Goal: Check status: Check status

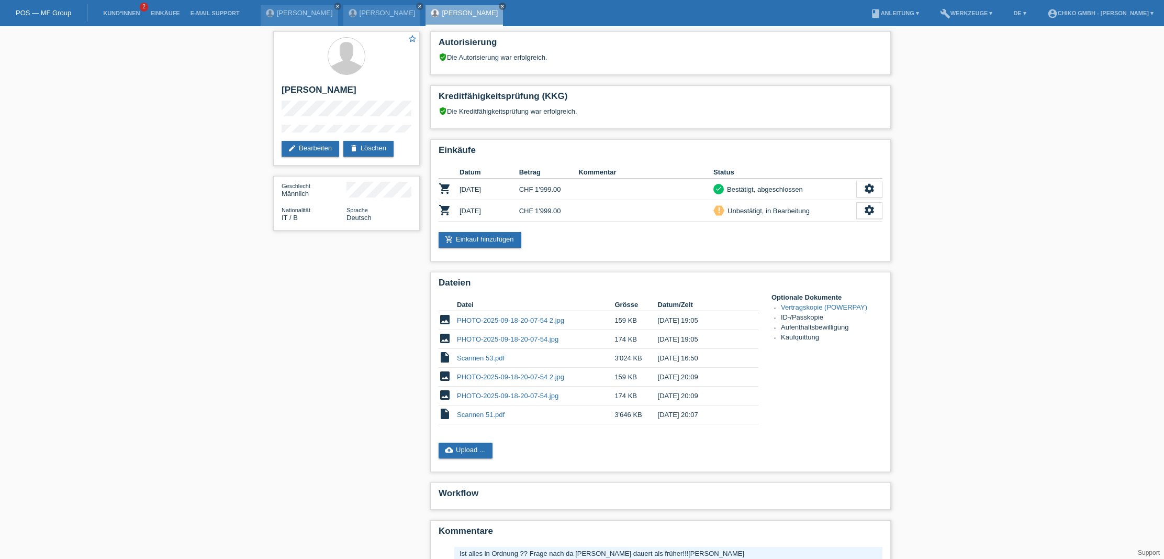
scroll to position [62, 1]
click at [156, 15] on link "Einkäufe" at bounding box center [165, 13] width 40 height 6
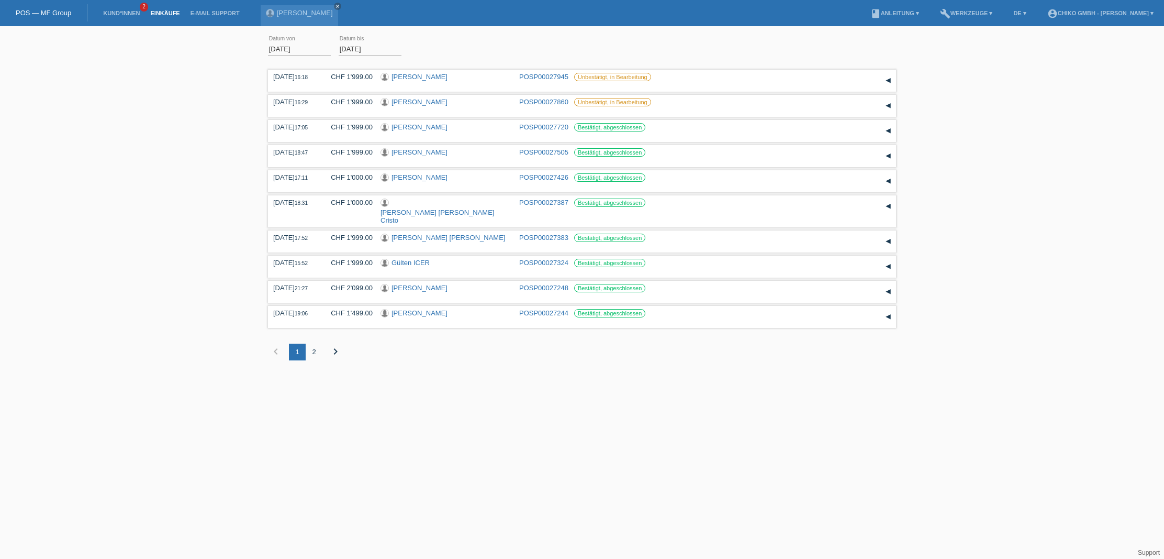
click at [315, 343] on div "2" at bounding box center [314, 351] width 17 height 17
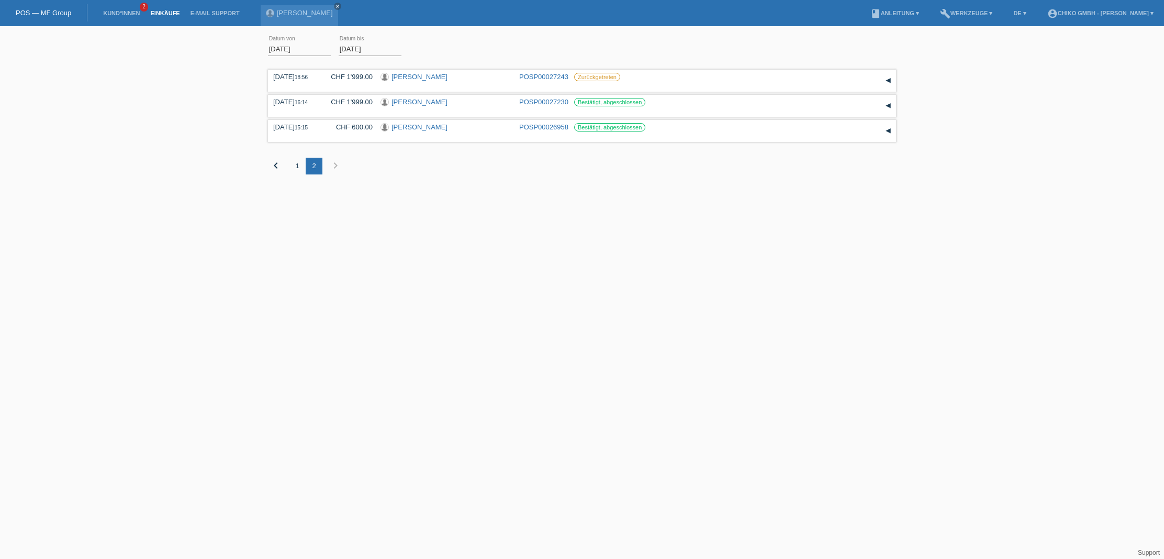
click at [299, 168] on div "1" at bounding box center [297, 166] width 17 height 17
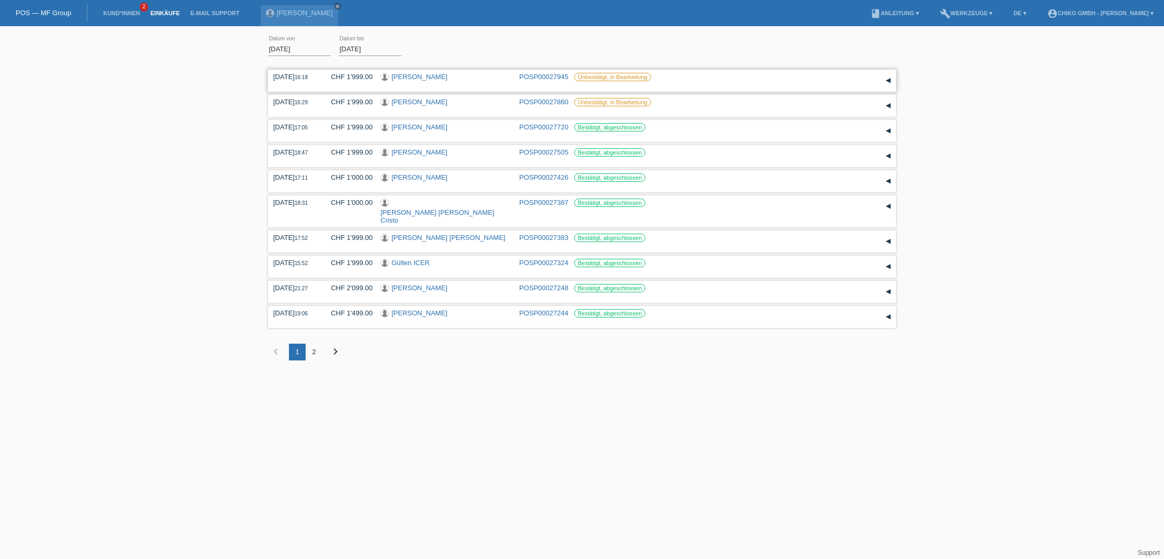
click at [424, 76] on link "[PERSON_NAME]" at bounding box center [420, 77] width 56 height 8
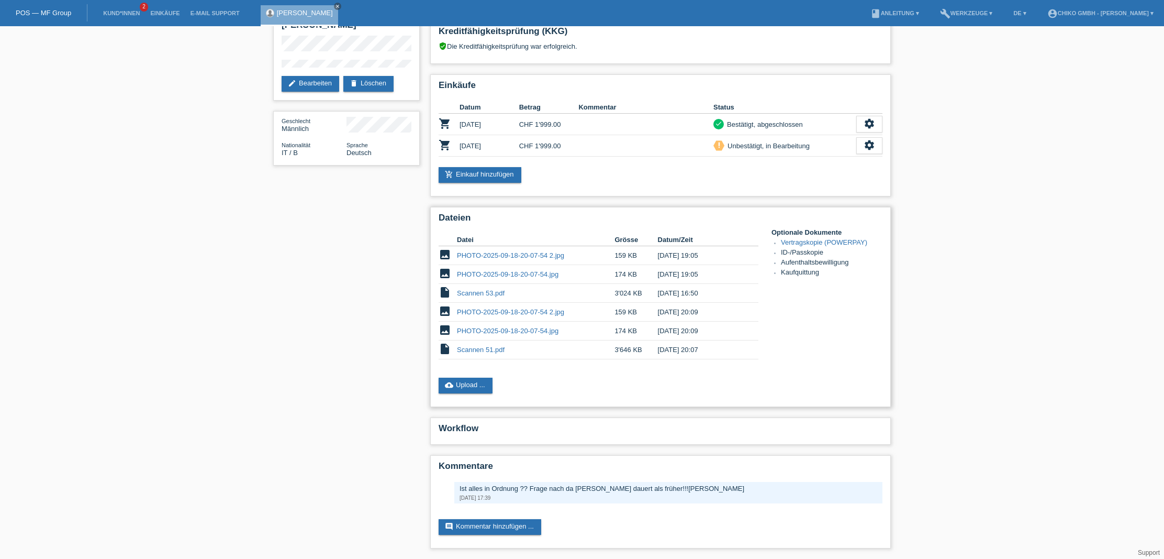
scroll to position [66, 0]
click at [166, 10] on link "Einkäufe" at bounding box center [165, 13] width 40 height 6
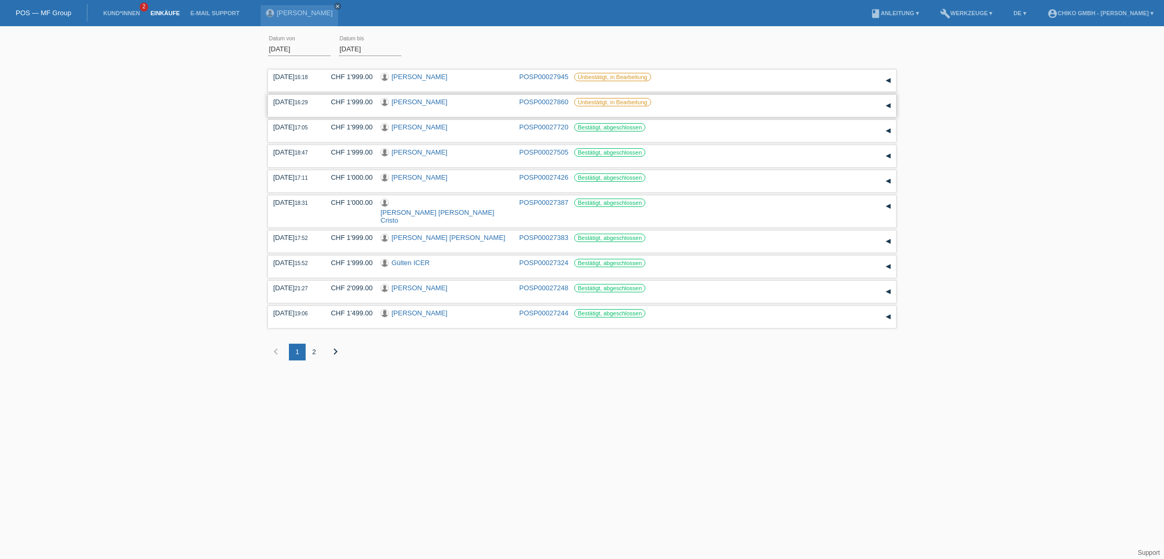
click at [416, 101] on link "[PERSON_NAME]" at bounding box center [420, 102] width 56 height 8
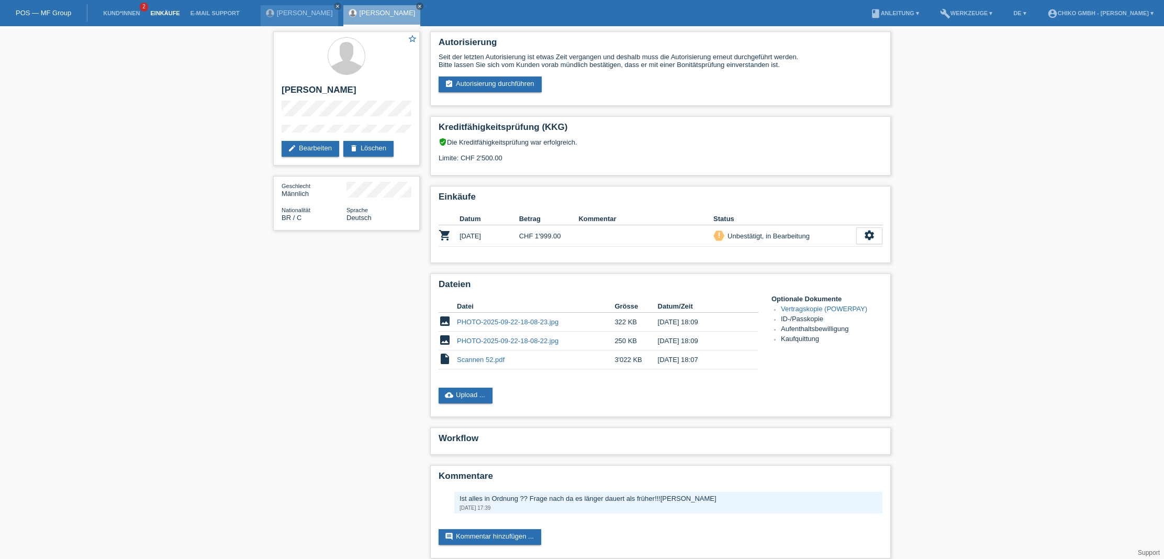
scroll to position [2, 0]
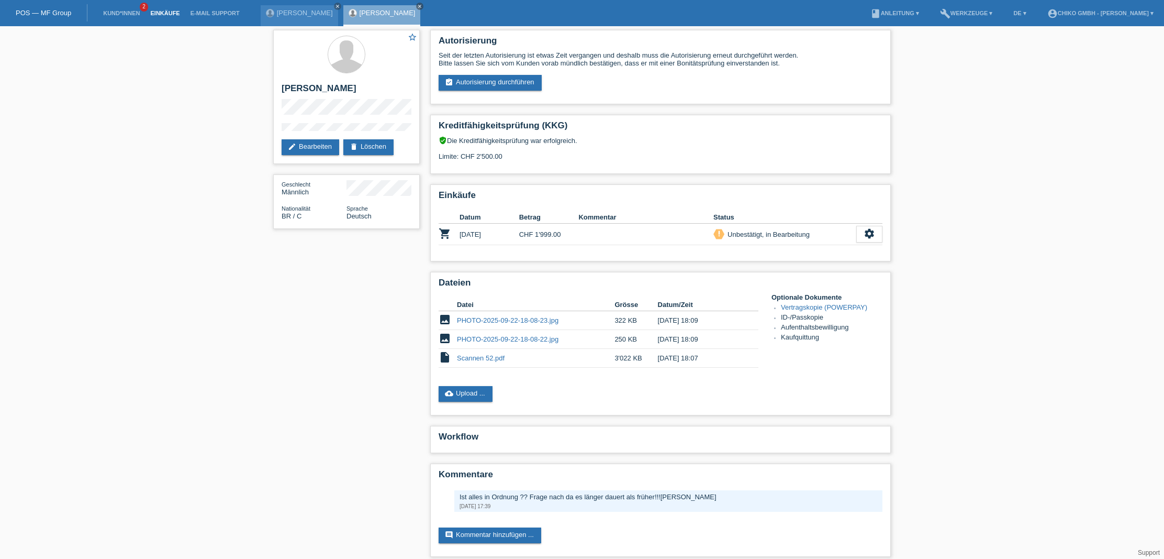
click at [169, 15] on link "Einkäufe" at bounding box center [165, 13] width 40 height 6
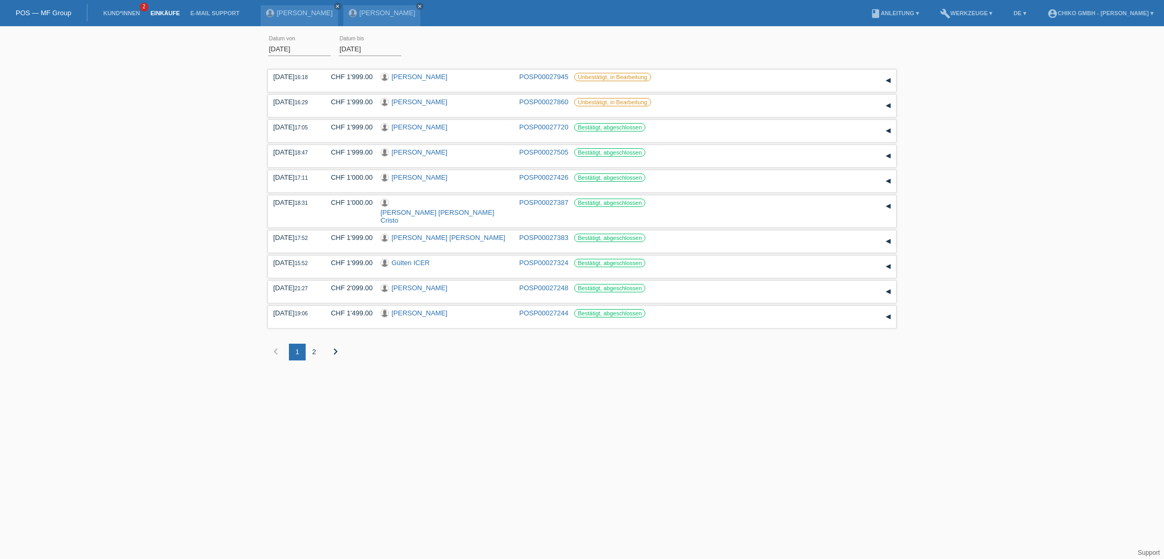
click at [293, 49] on input "[DATE]" at bounding box center [299, 48] width 63 height 13
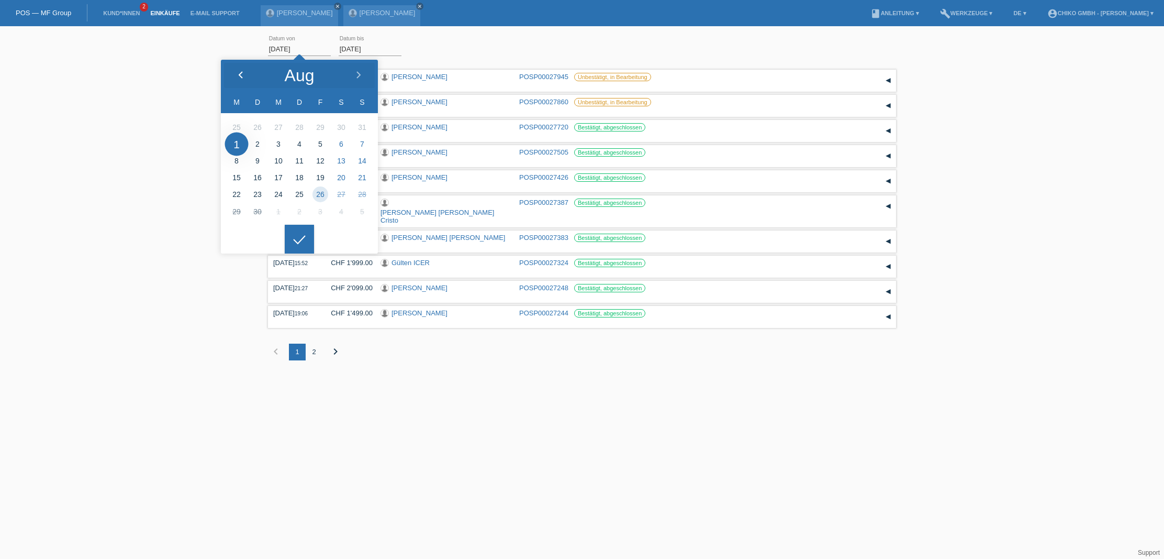
click at [241, 71] on div at bounding box center [240, 75] width 39 height 31
type input "[DATE]"
click at [302, 240] on div at bounding box center [299, 239] width 29 height 29
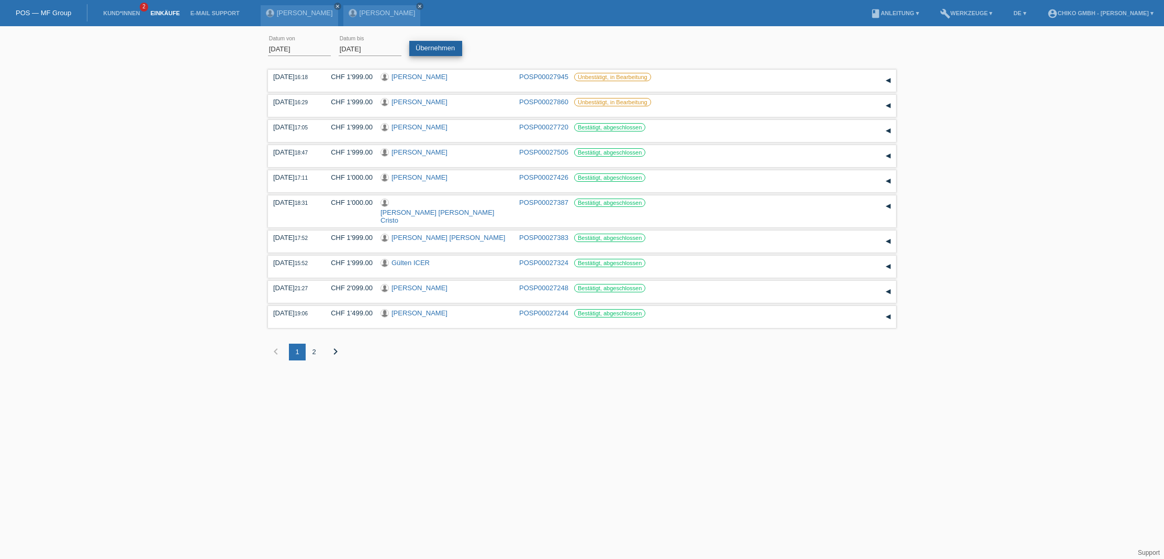
click at [444, 52] on link "Übernehmen" at bounding box center [435, 48] width 53 height 15
click at [332, 345] on icon "chevron_right" at bounding box center [335, 351] width 13 height 13
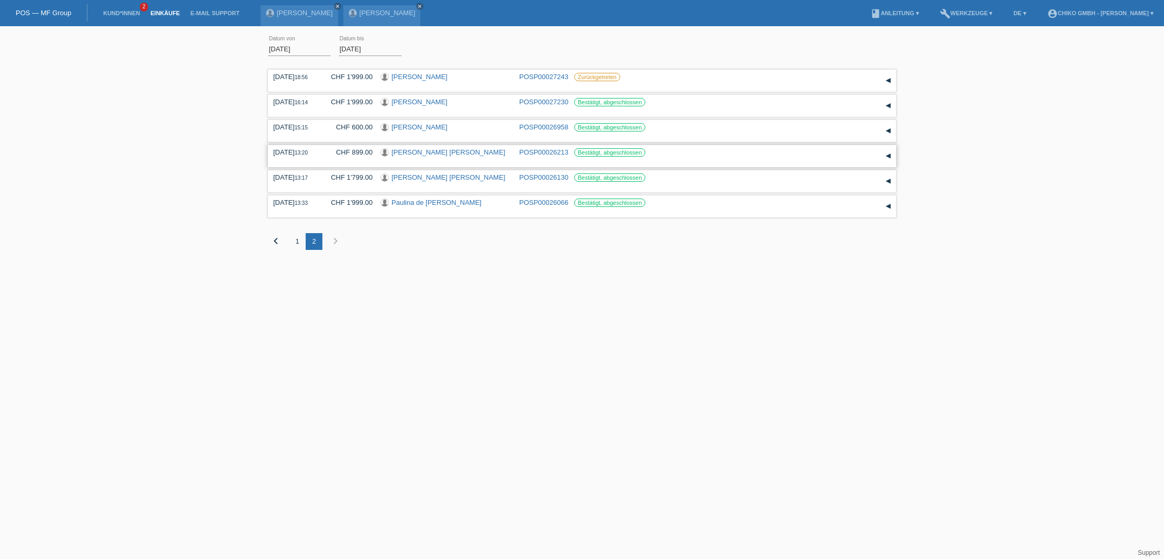
click at [443, 152] on link "[PERSON_NAME] [PERSON_NAME]" at bounding box center [449, 152] width 114 height 8
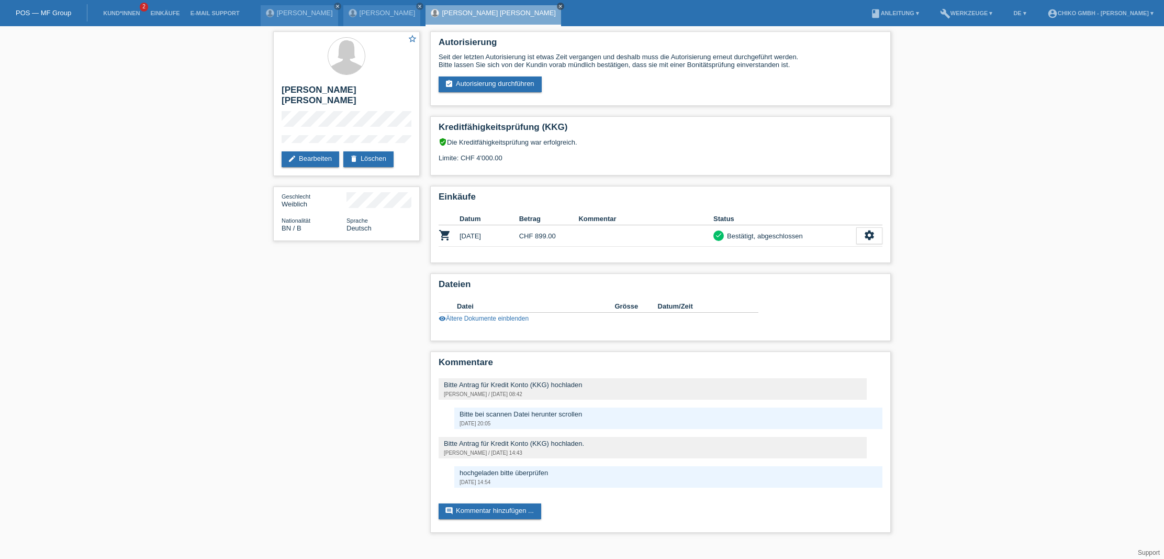
click at [558, 5] on icon "close" at bounding box center [560, 6] width 5 height 5
click at [422, 7] on icon "close" at bounding box center [419, 6] width 5 height 5
click at [337, 8] on icon "close" at bounding box center [337, 6] width 5 height 5
click at [163, 14] on link "Einkäufe" at bounding box center [165, 13] width 40 height 6
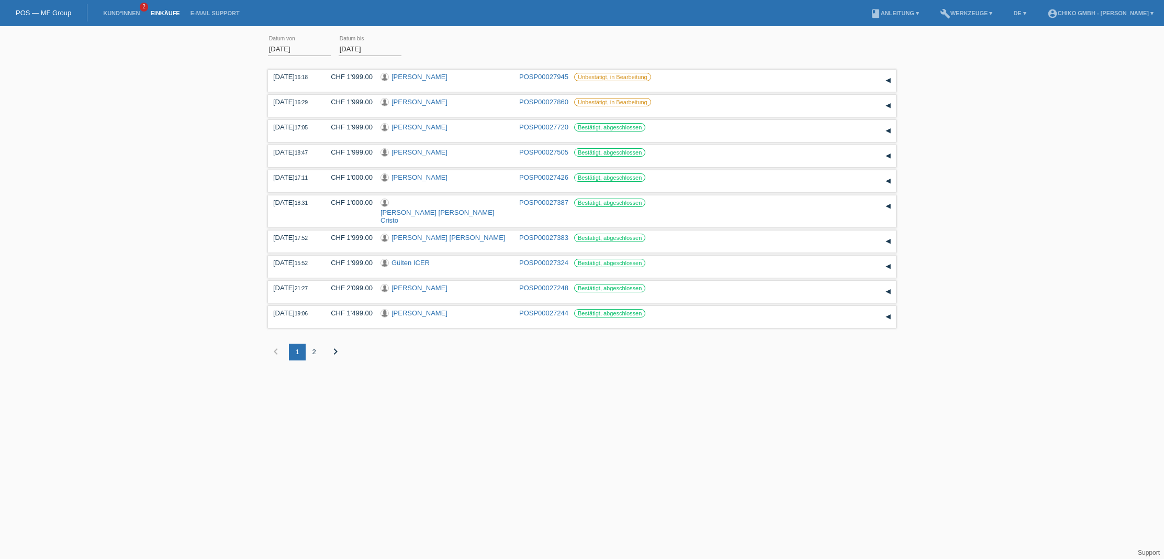
click at [313, 343] on div "2" at bounding box center [314, 351] width 17 height 17
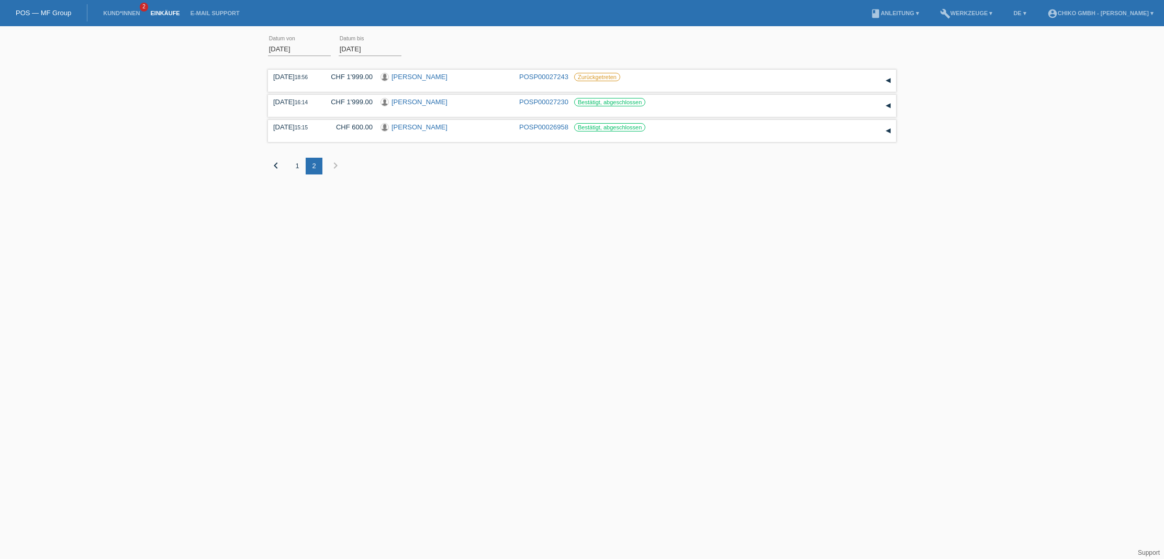
click at [299, 168] on div "1" at bounding box center [297, 166] width 17 height 17
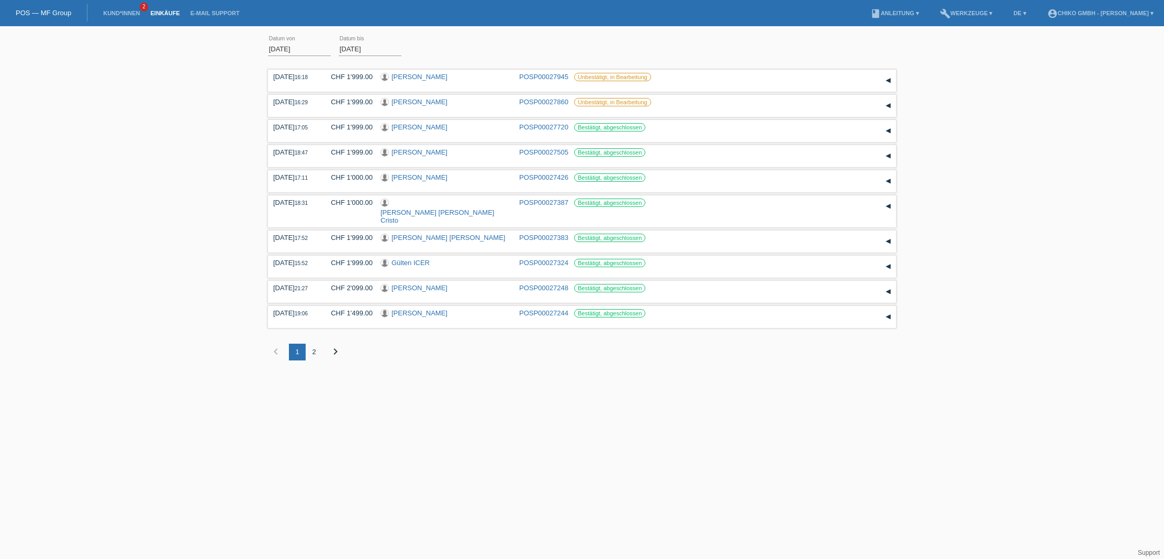
click at [283, 46] on input "[DATE]" at bounding box center [299, 48] width 63 height 13
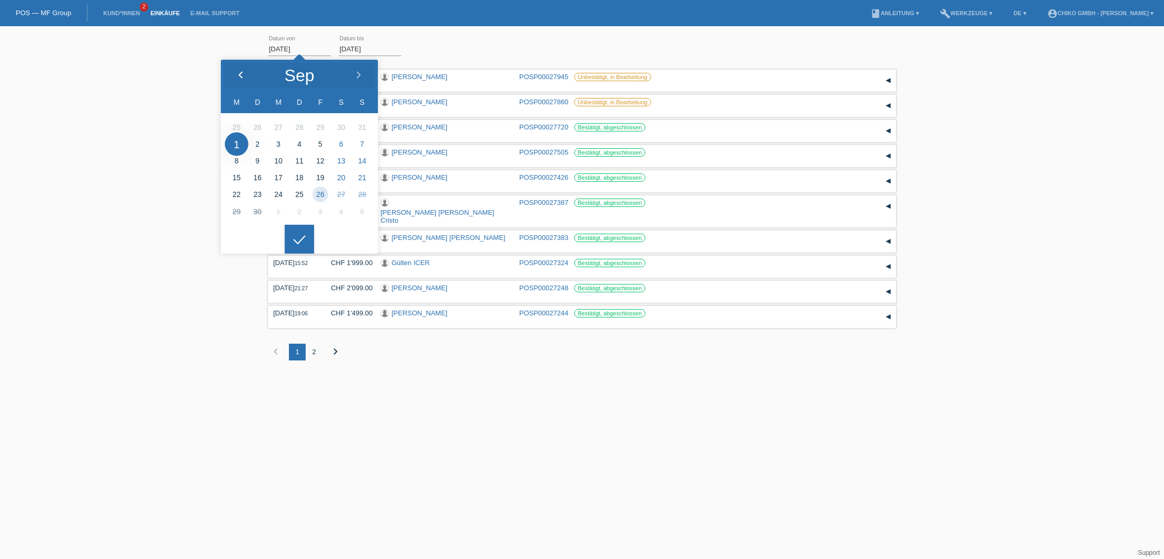
click at [243, 73] on icon at bounding box center [241, 75] width 8 height 8
type input "[DATE]"
drag, startPoint x: 604, startPoint y: 437, endPoint x: 533, endPoint y: 421, distance: 72.0
click at [604, 376] on html "POS — MF Group Kund*innen 2 Einkäufe E-Mail Support menu account_circle" at bounding box center [582, 188] width 1164 height 376
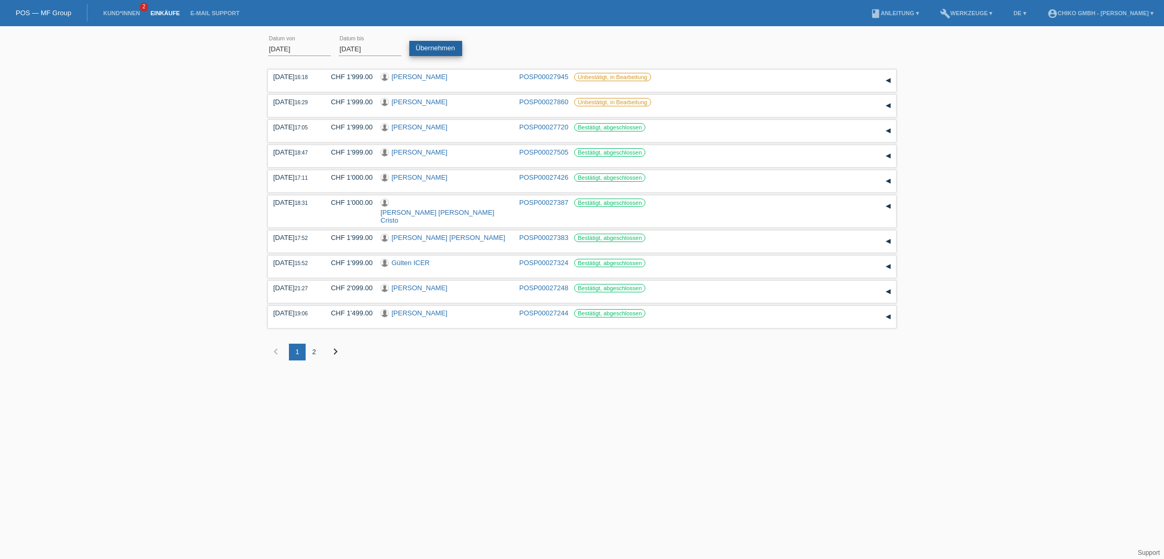
click at [450, 51] on link "Übernehmen" at bounding box center [435, 48] width 53 height 15
click at [315, 344] on div "2" at bounding box center [314, 351] width 17 height 17
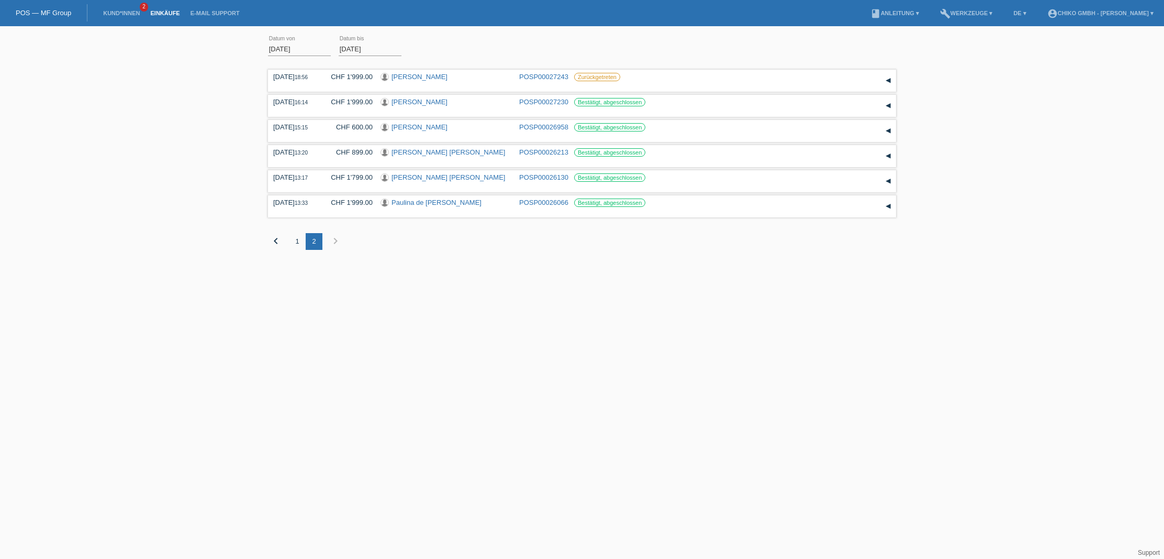
click at [295, 240] on div "1" at bounding box center [297, 241] width 17 height 17
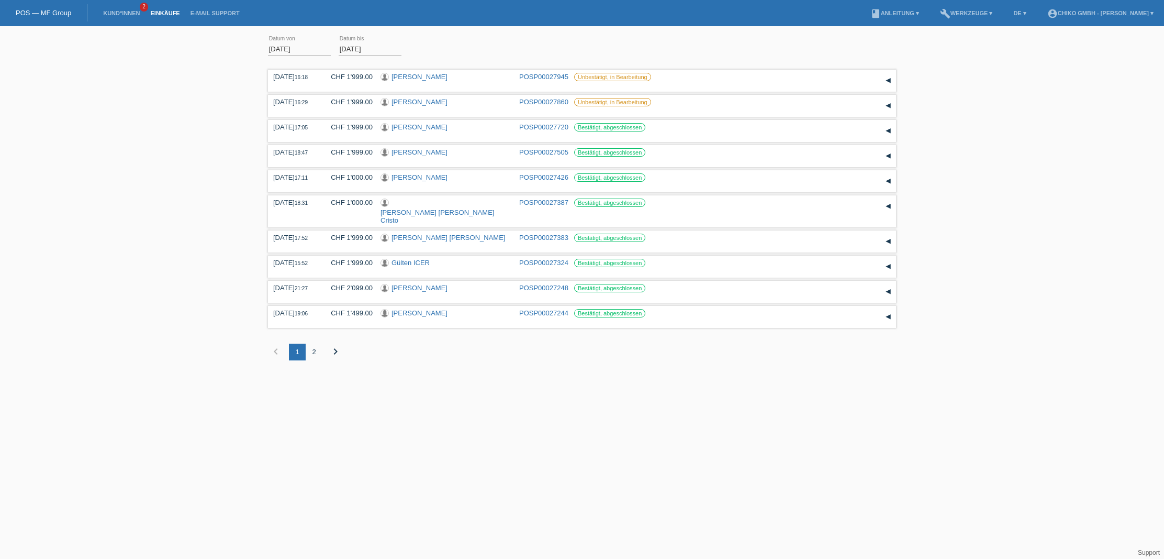
click at [289, 46] on input "[DATE]" at bounding box center [299, 48] width 63 height 13
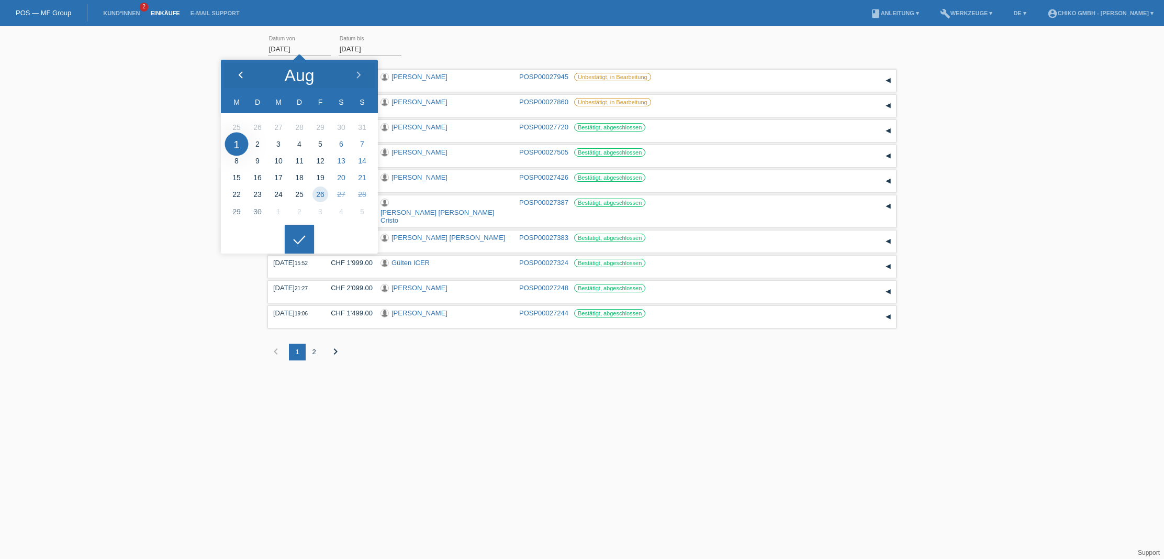
click at [237, 74] on icon at bounding box center [241, 75] width 8 height 8
type input "[DATE]"
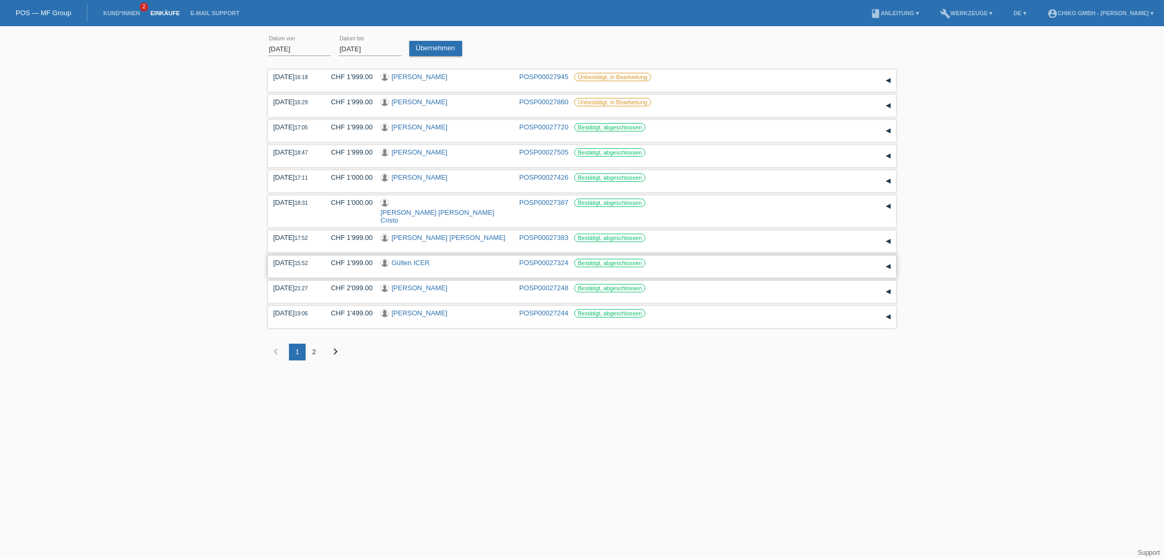
drag, startPoint x: 302, startPoint y: 241, endPoint x: 297, endPoint y: 246, distance: 6.7
click at [302, 241] on div at bounding box center [299, 230] width 29 height 29
click at [448, 48] on link "Übernehmen" at bounding box center [435, 48] width 53 height 15
click at [317, 344] on div "2" at bounding box center [314, 351] width 17 height 17
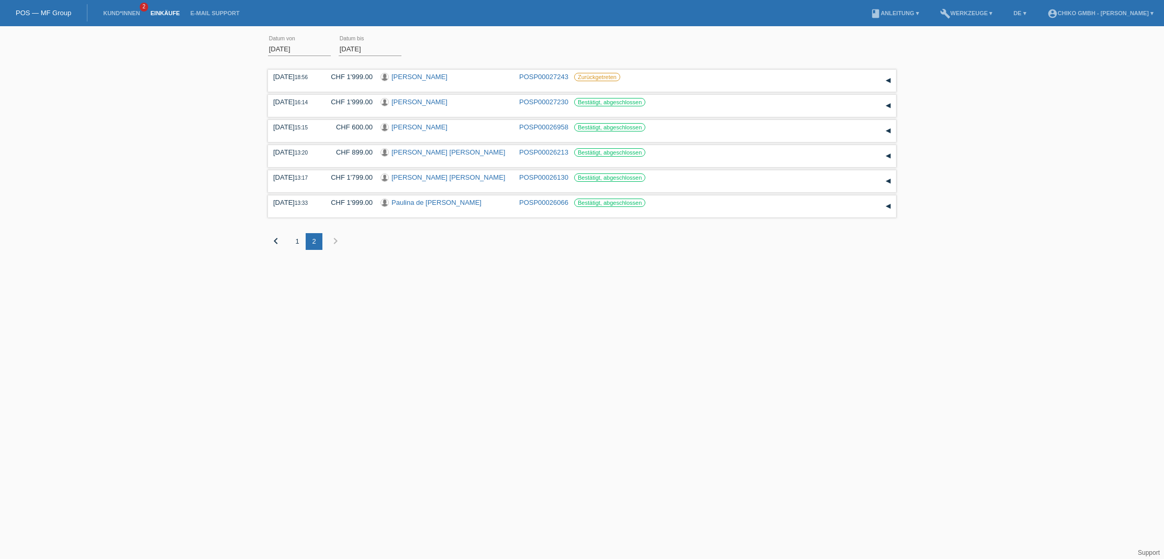
click at [299, 244] on div "1" at bounding box center [297, 241] width 17 height 17
